Goal: Information Seeking & Learning: Find contact information

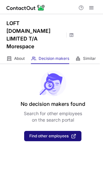
click at [37, 134] on span "Find other employees" at bounding box center [48, 136] width 39 height 5
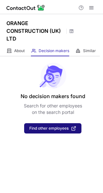
click at [49, 129] on span "Find other employees" at bounding box center [48, 128] width 39 height 5
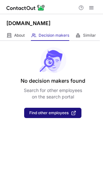
click at [59, 113] on span "Find other employees" at bounding box center [48, 113] width 39 height 5
